Goal: Task Accomplishment & Management: Use online tool/utility

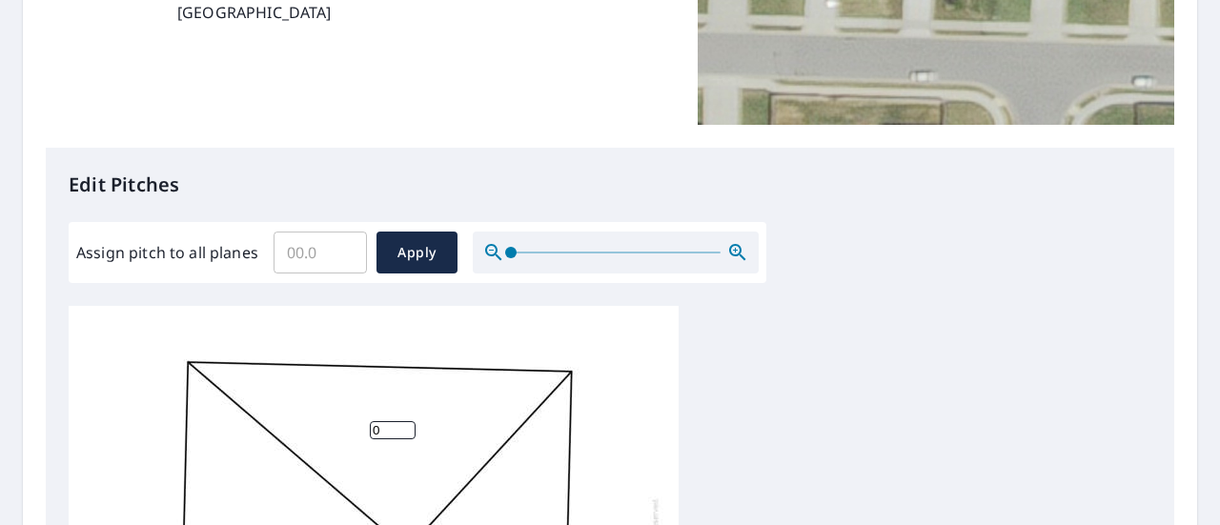
scroll to position [362, 0]
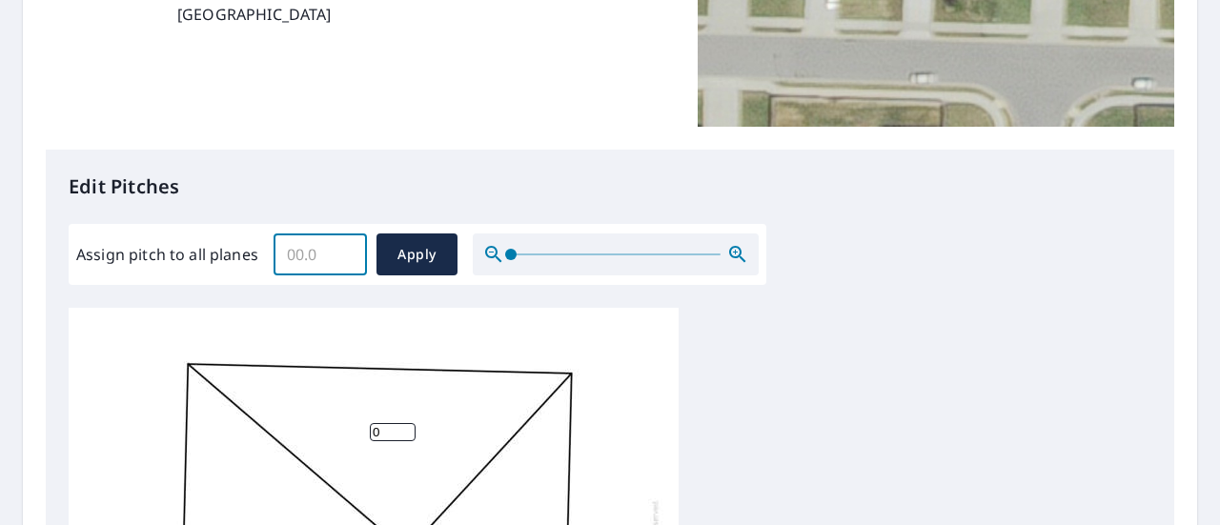
click at [324, 254] on input "Assign pitch to all planes" at bounding box center [320, 254] width 93 height 53
type input "9"
click at [423, 258] on span "Apply" at bounding box center [417, 255] width 51 height 24
type input "9"
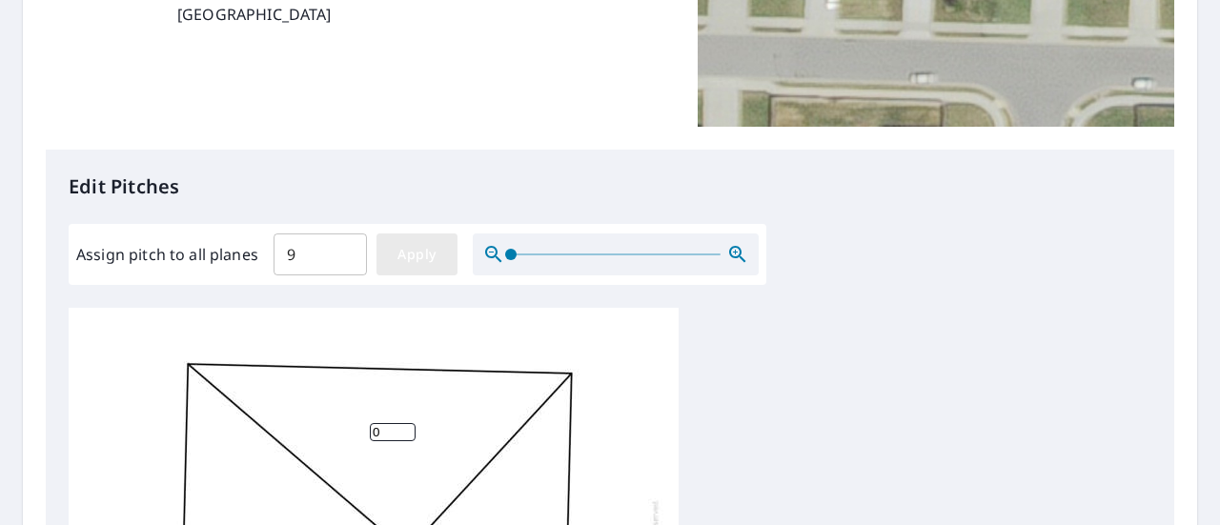
type input "9"
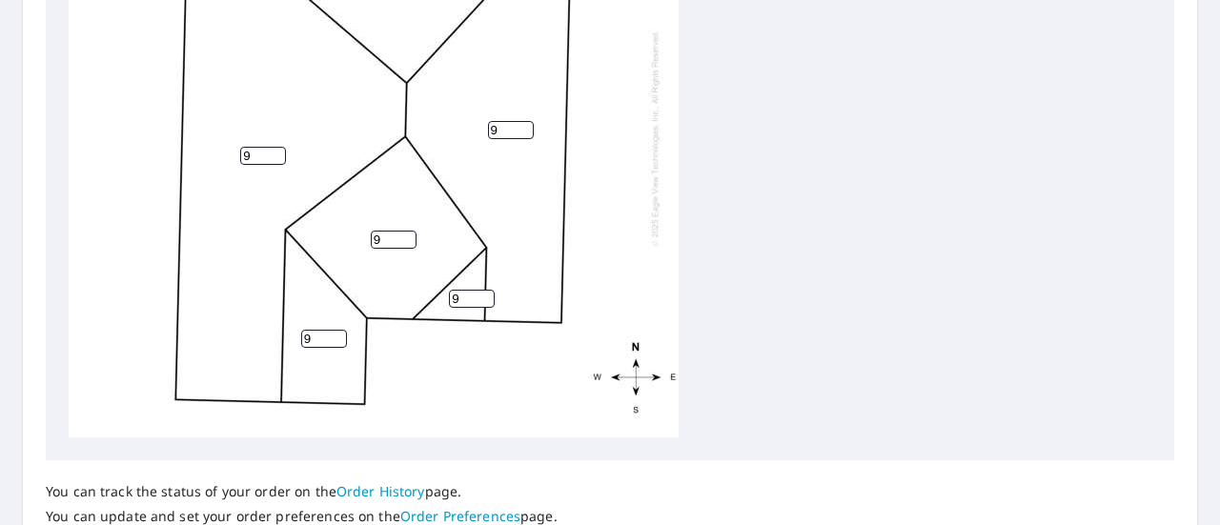
scroll to position [982, 0]
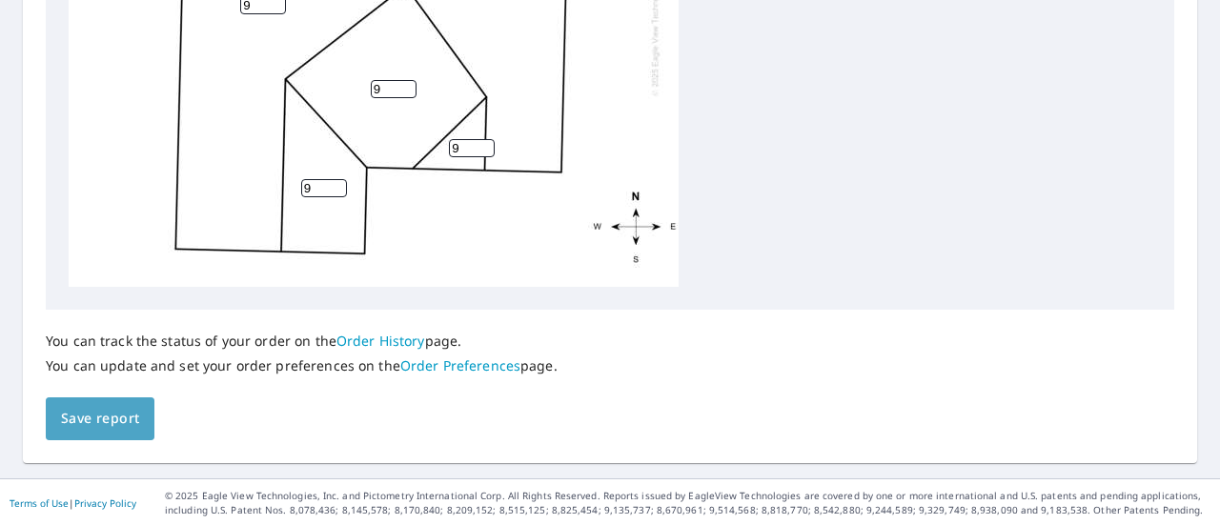
click at [76, 433] on button "Save report" at bounding box center [100, 418] width 109 height 43
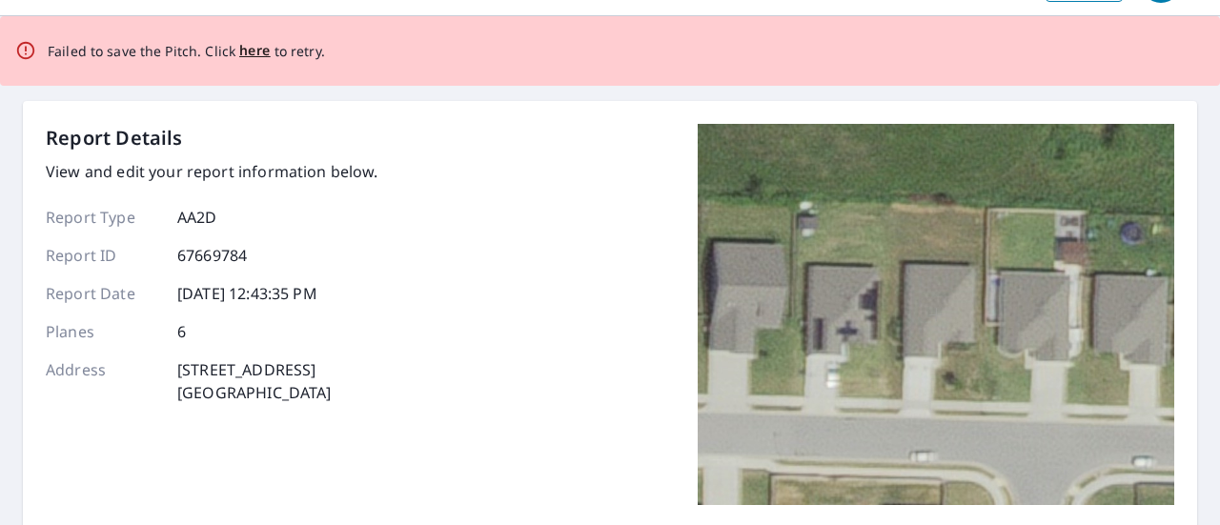
scroll to position [0, 0]
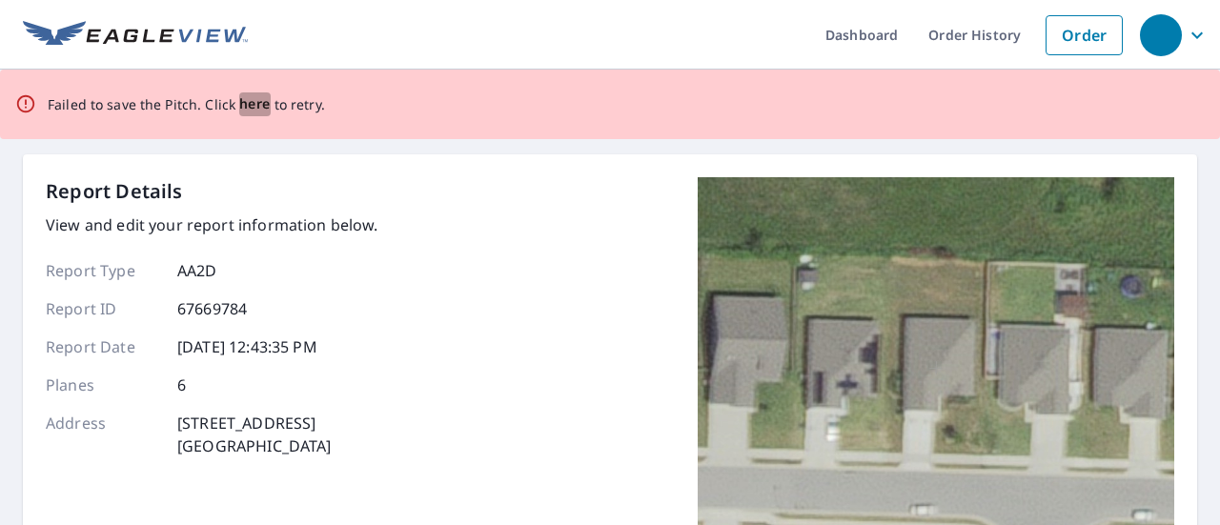
click at [248, 106] on span "here" at bounding box center [254, 104] width 31 height 24
click at [254, 112] on span "here" at bounding box center [254, 104] width 31 height 24
click at [250, 101] on span "here" at bounding box center [254, 104] width 31 height 24
click at [243, 100] on span "here" at bounding box center [254, 104] width 31 height 24
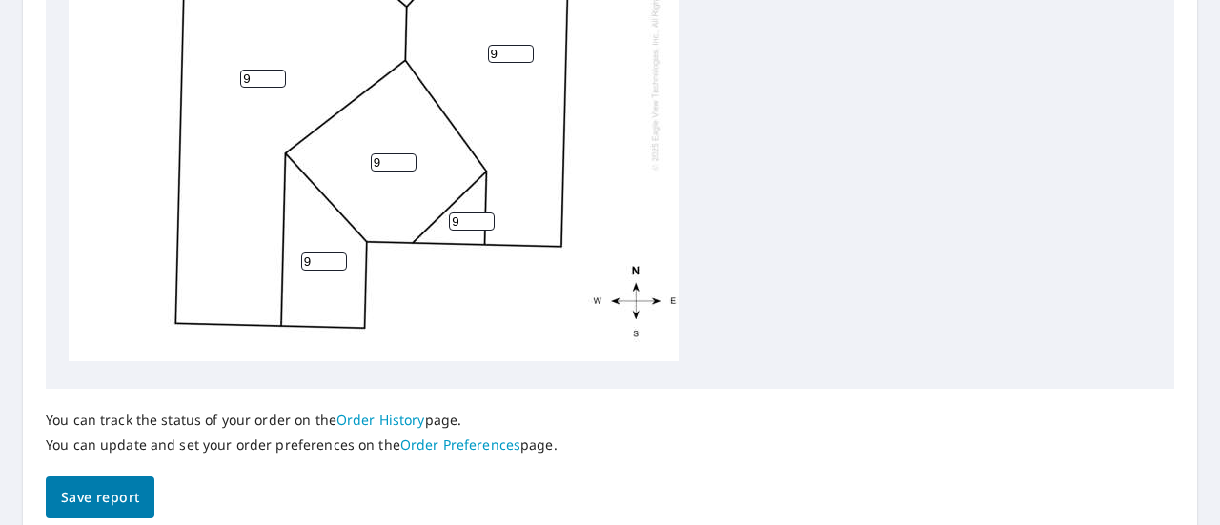
scroll to position [1051, 0]
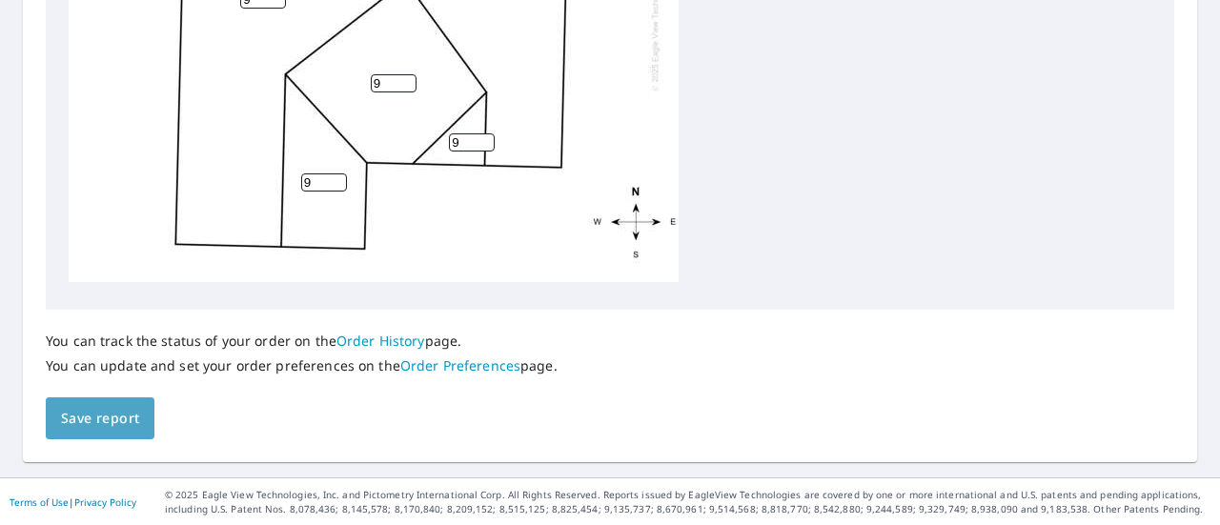
click at [112, 413] on span "Save report" at bounding box center [100, 419] width 78 height 24
click at [112, 408] on span "Save report" at bounding box center [100, 419] width 78 height 24
click at [132, 399] on button "Save report" at bounding box center [100, 418] width 109 height 43
click at [128, 407] on span "Save report" at bounding box center [100, 419] width 78 height 24
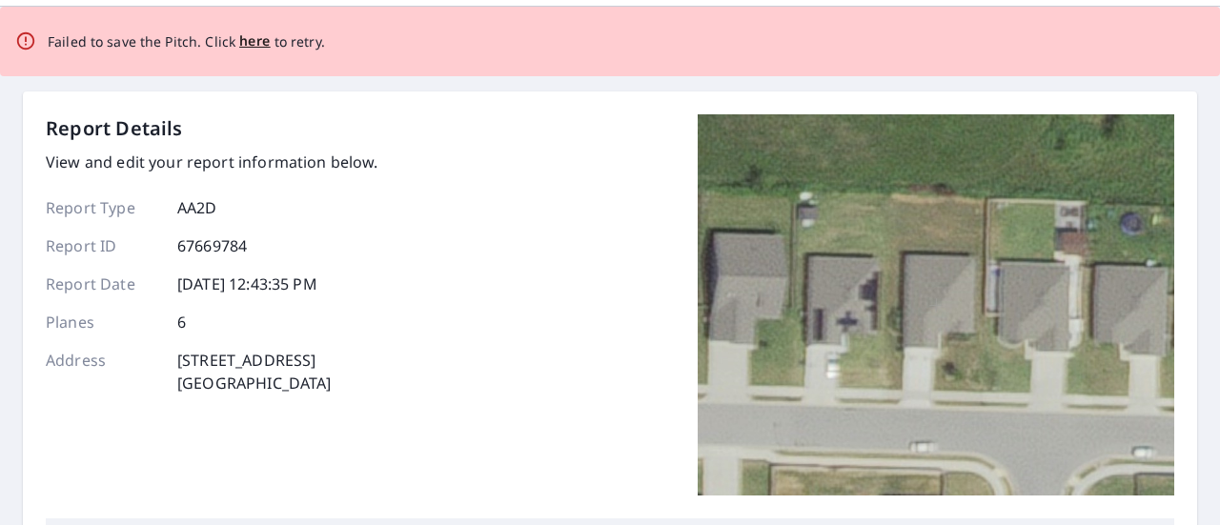
scroll to position [0, 0]
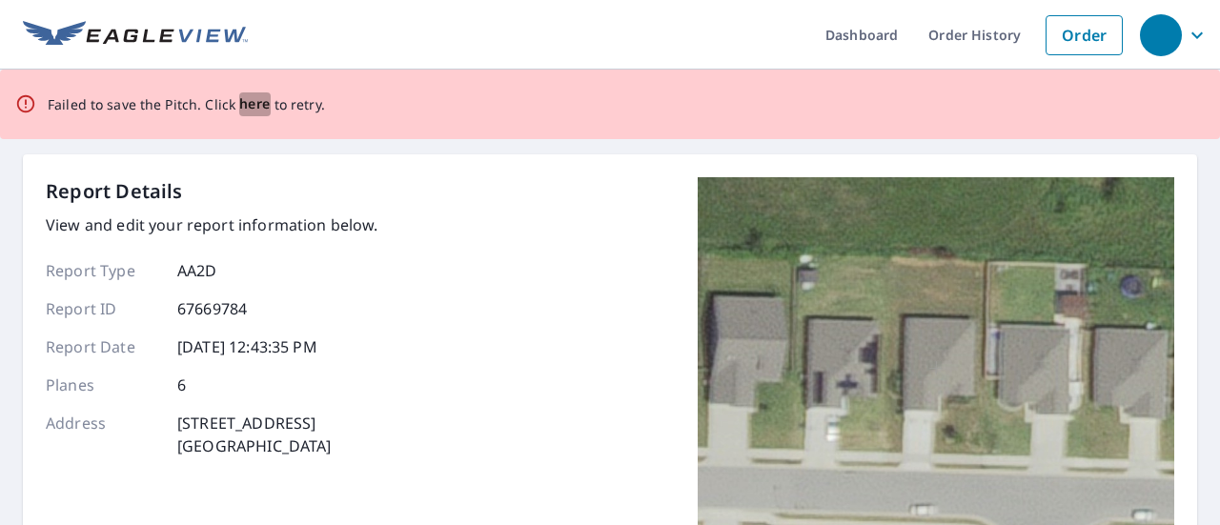
click at [250, 101] on span "here" at bounding box center [254, 104] width 31 height 24
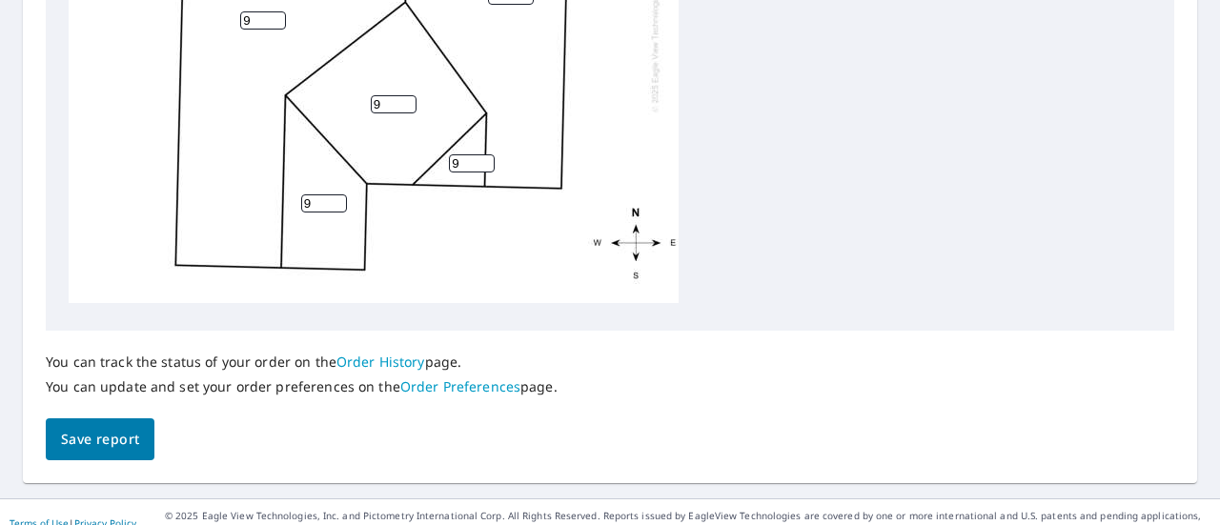
scroll to position [1051, 0]
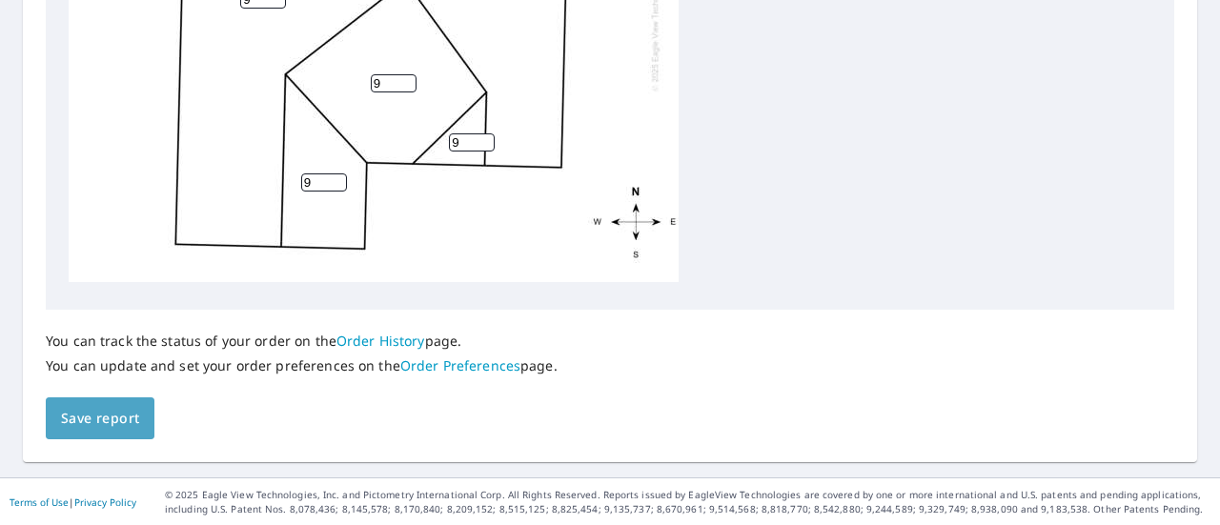
click at [124, 416] on span "Save report" at bounding box center [100, 419] width 78 height 24
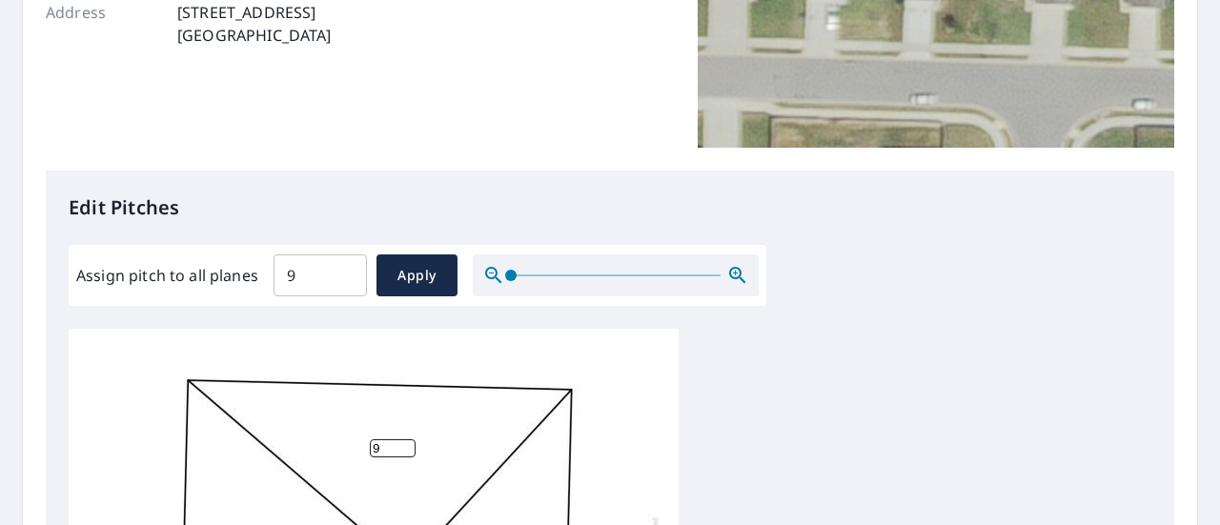
scroll to position [0, 0]
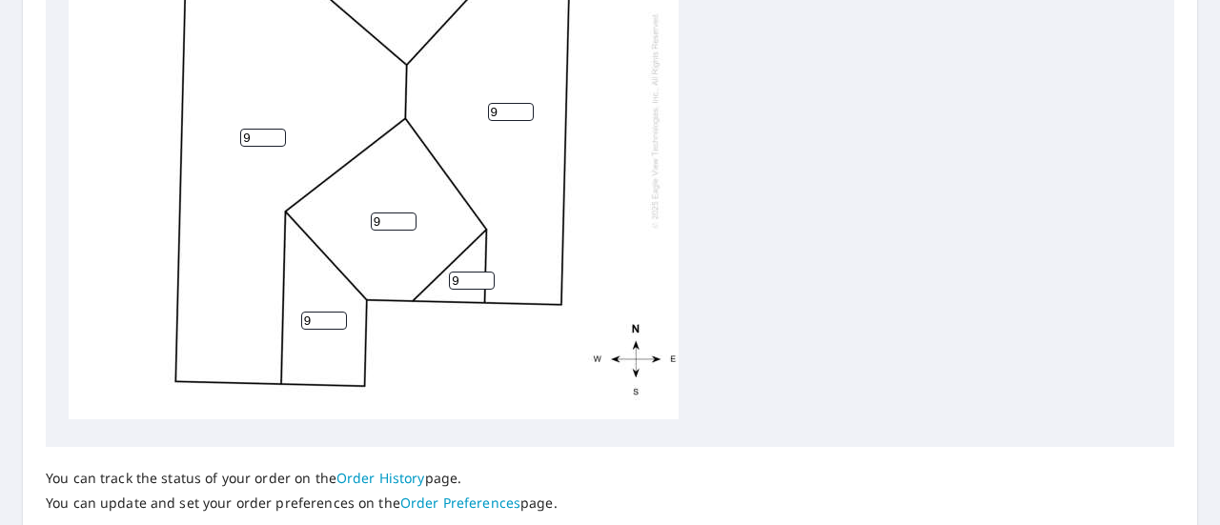
scroll to position [982, 0]
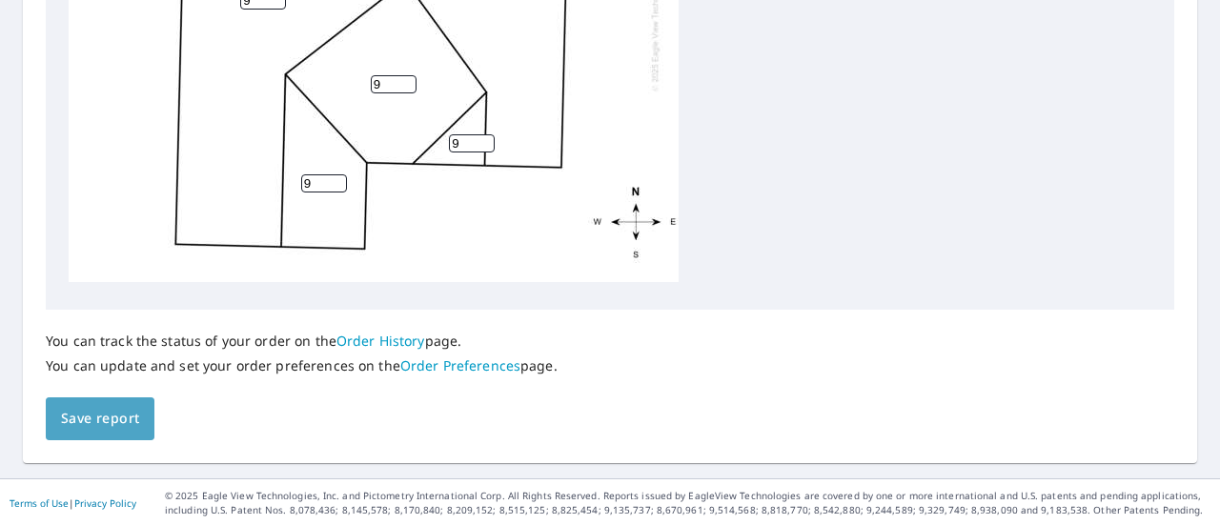
click at [95, 416] on span "Save report" at bounding box center [100, 419] width 78 height 24
click at [95, 416] on div "You can track the status of your order on the Order History page. You can updat…" at bounding box center [610, 375] width 1128 height 130
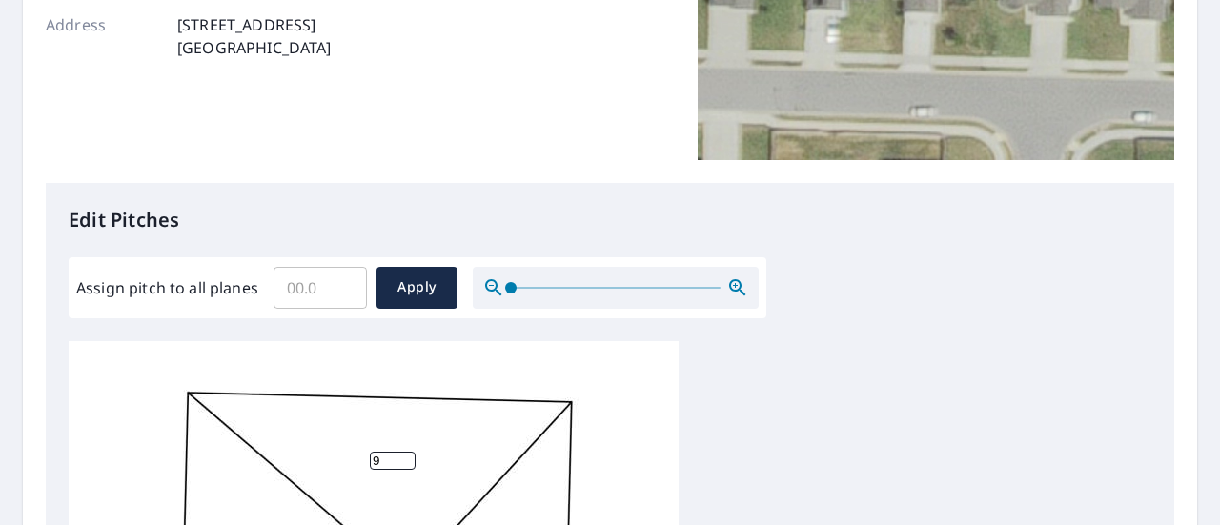
scroll to position [413, 0]
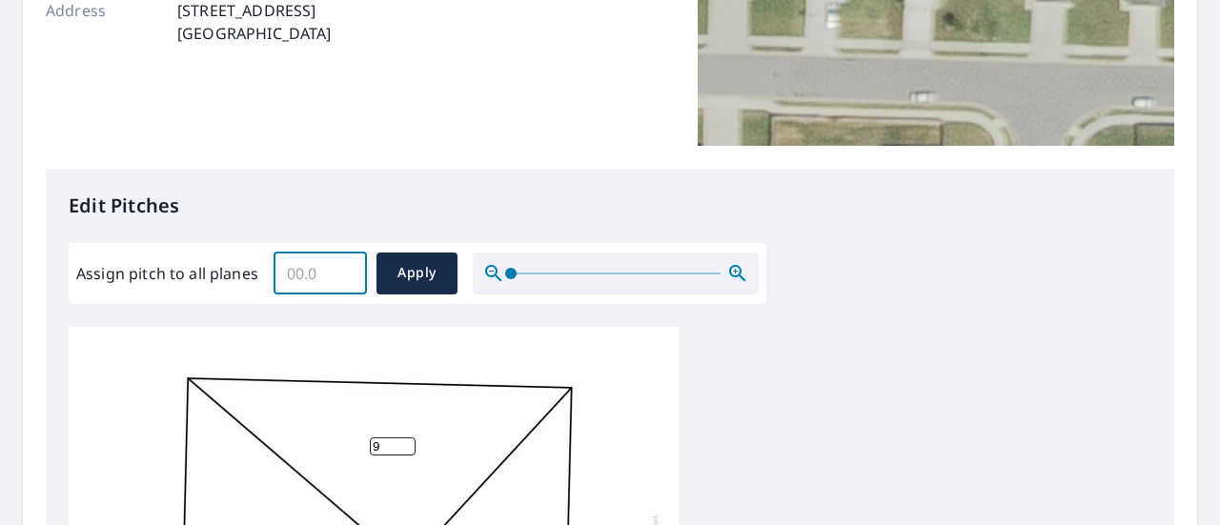
click at [296, 270] on input "Assign pitch to all planes" at bounding box center [320, 273] width 93 height 53
type input "9"
click at [426, 272] on span "Apply" at bounding box center [417, 273] width 51 height 24
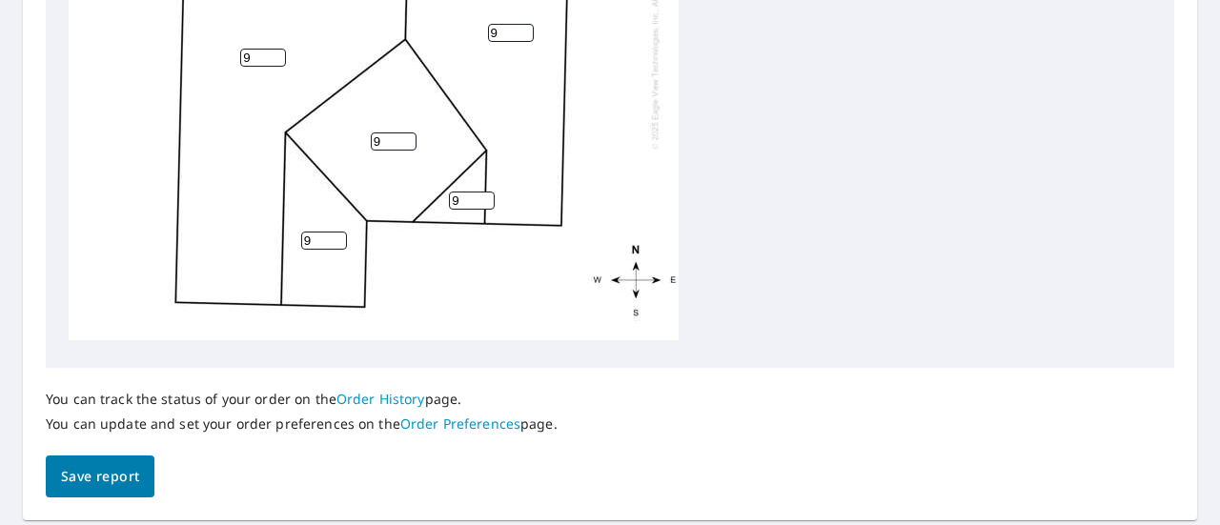
scroll to position [1051, 0]
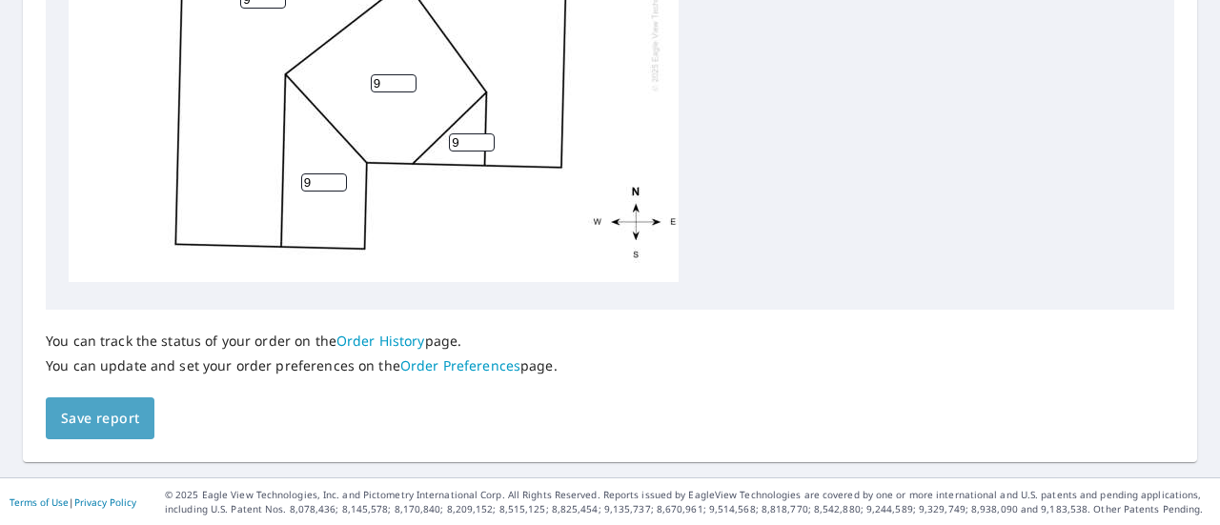
click at [120, 411] on span "Save report" at bounding box center [100, 419] width 78 height 24
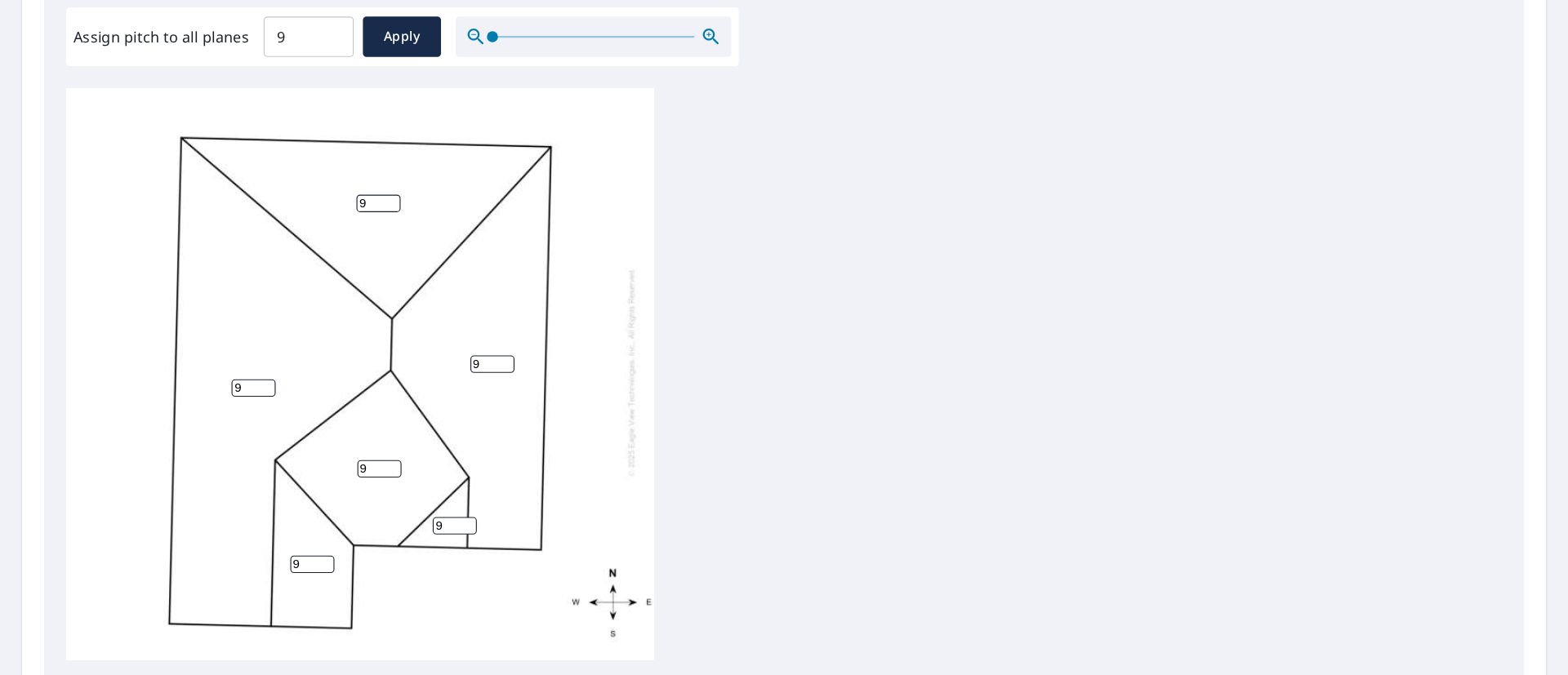
scroll to position [16, 0]
